Goal: Task Accomplishment & Management: Manage account settings

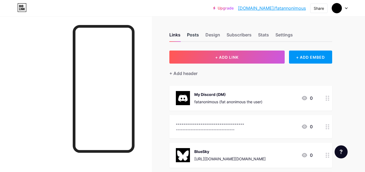
drag, startPoint x: 193, startPoint y: 30, endPoint x: 193, endPoint y: 33, distance: 3.0
click at [193, 33] on div "Links Posts Design Subscribers Stats Settings" at bounding box center [250, 32] width 163 height 19
click at [193, 33] on div "Posts" at bounding box center [193, 36] width 12 height 10
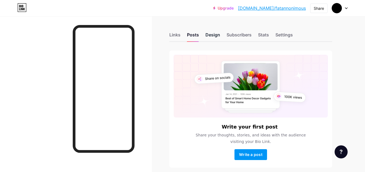
click at [216, 35] on div "Design" at bounding box center [212, 36] width 15 height 10
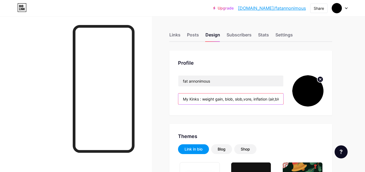
click at [202, 99] on input "My Kinks : weight gain, blob, slob,vore, inflation (air,blueberry,slime,water) …" at bounding box center [230, 98] width 105 height 11
click at [183, 101] on input "My Kinks : weight gain, blob, slob,vore, inflation (air,blueberry,slime,water) …" at bounding box center [230, 98] width 105 height 11
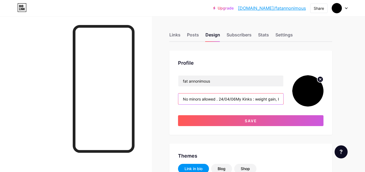
drag, startPoint x: 224, startPoint y: 99, endPoint x: 220, endPoint y: 99, distance: 4.3
click at [222, 99] on input "No minors allowed . 24/04/06My Kinks : weight gain, blob, slob,vore, inflation …" at bounding box center [230, 98] width 105 height 11
click at [220, 99] on input "No minors allowed . 24/04/06My Kinks : weight gain, blob, slob,vore, inflation …" at bounding box center [230, 98] width 105 height 11
click at [219, 97] on input "No minors allowed . 24/04/06My Kinks : weight gain, blob, slob,vore, inflation …" at bounding box center [230, 98] width 105 height 11
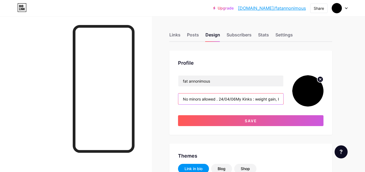
click at [220, 98] on input "No minors allowed . 24/04/06My Kinks : weight gain, blob, slob,vore, inflation …" at bounding box center [230, 98] width 105 height 11
click at [219, 98] on input "No minors allowed . 24/04/06My Kinks : weight gain, blob, slob,vore, inflation …" at bounding box center [230, 98] width 105 height 11
drag, startPoint x: 228, startPoint y: 98, endPoint x: 231, endPoint y: 98, distance: 3.0
click at [231, 98] on input "No minors allowed 0424/04/06My Kinks : weight gain, blob, slob,vore, inflation …" at bounding box center [230, 98] width 105 height 11
click at [221, 100] on input "No minors allowed 0424/24/06My Kinks : weight gain, blob, slob,vore, inflation …" at bounding box center [230, 98] width 105 height 11
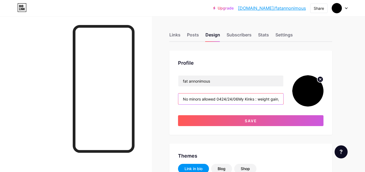
click at [223, 100] on input "No minors allowed 0424/24/06My Kinks : weight gain, blob, slob,vore, inflation …" at bounding box center [230, 98] width 105 height 11
click at [234, 99] on input "No minors allowed 04/24/06My Kinks : weight gain, blob, slob,vore, inflation (a…" at bounding box center [230, 98] width 105 height 11
drag, startPoint x: 217, startPoint y: 100, endPoint x: 221, endPoint y: 104, distance: 5.2
click at [217, 100] on input "No minors allowed [DATE] My Kinks : weight gain, blob, slob,vore, inflation (ai…" at bounding box center [230, 98] width 105 height 11
click at [235, 100] on input "No minors allowed ,[DATE] My Kinks : weight gain, blob, slob,vore, inflation (a…" at bounding box center [230, 98] width 105 height 11
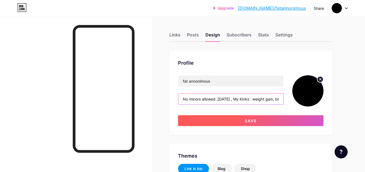
type input "No minors allowed ,[DATE] , My Kinks : weight gain, blob, slob,vore, inflation …"
click at [238, 118] on button "Save" at bounding box center [250, 120] width 145 height 11
type input "#ffffff"
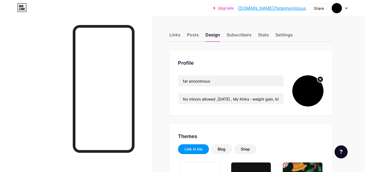
click at [274, 7] on link "[DOMAIN_NAME]/fatannonimous" at bounding box center [272, 8] width 68 height 7
